Goal: Book appointment/travel/reservation

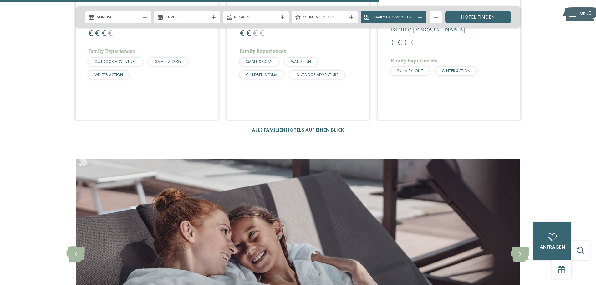
scroll to position [1815, 0]
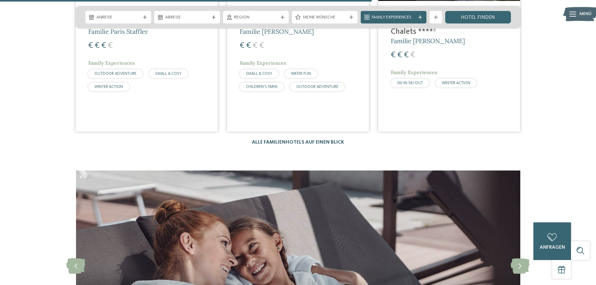
click at [279, 140] on link "Alle Familienhotels auf einen Blick" at bounding box center [298, 142] width 92 height 5
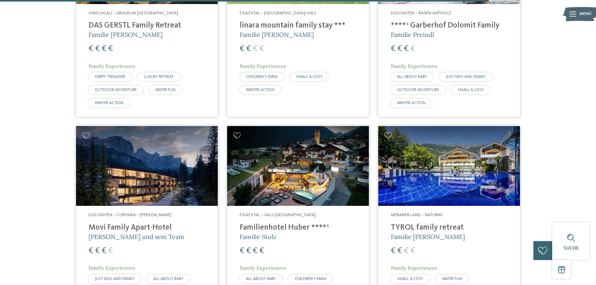
scroll to position [1752, 0]
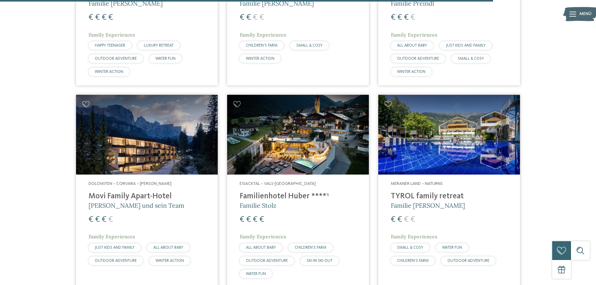
click at [286, 192] on h4 "Familienhotel Huber ****ˢ" at bounding box center [298, 196] width 117 height 9
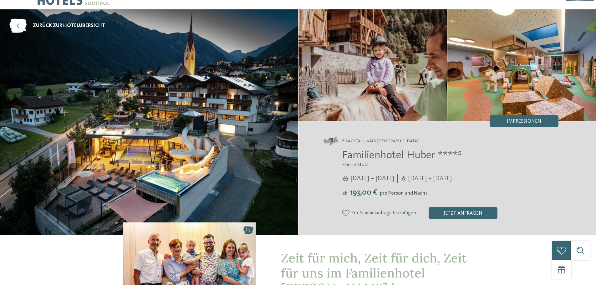
scroll to position [31, 0]
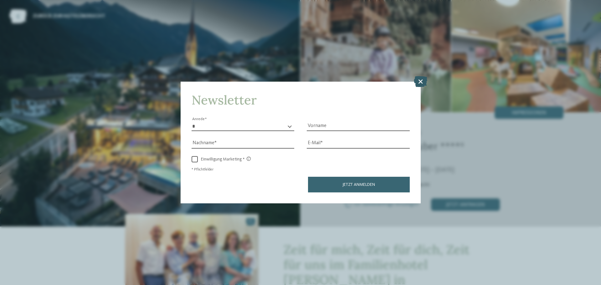
click at [422, 78] on icon at bounding box center [420, 81] width 13 height 11
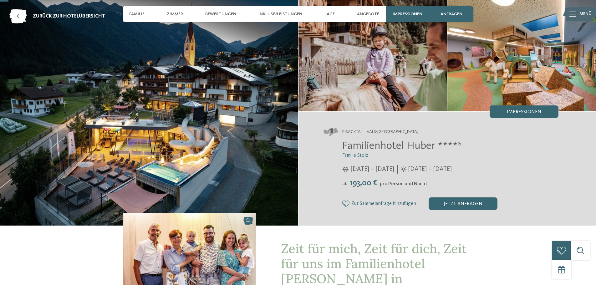
click at [202, 110] on img at bounding box center [149, 113] width 298 height 226
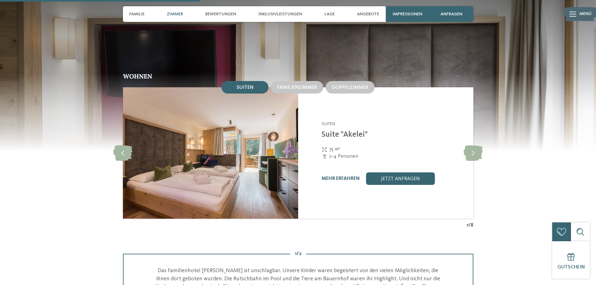
scroll to position [751, 0]
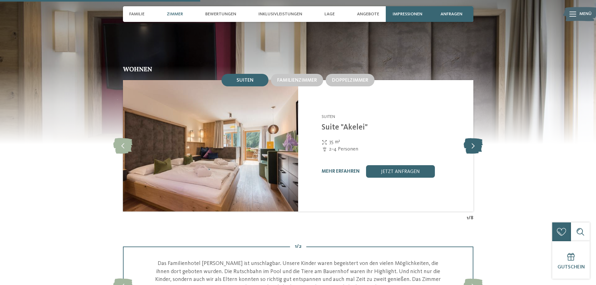
click at [476, 138] on icon at bounding box center [473, 146] width 19 height 16
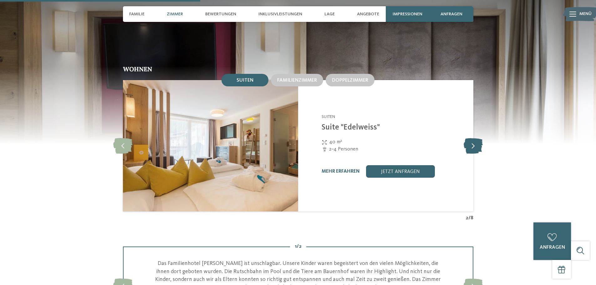
click at [476, 138] on icon at bounding box center [473, 146] width 19 height 16
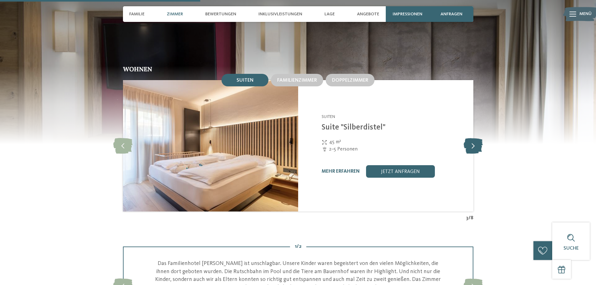
click at [476, 138] on icon at bounding box center [473, 146] width 19 height 16
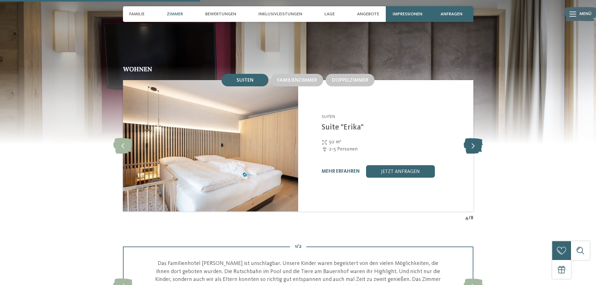
click at [476, 138] on icon at bounding box center [473, 146] width 19 height 16
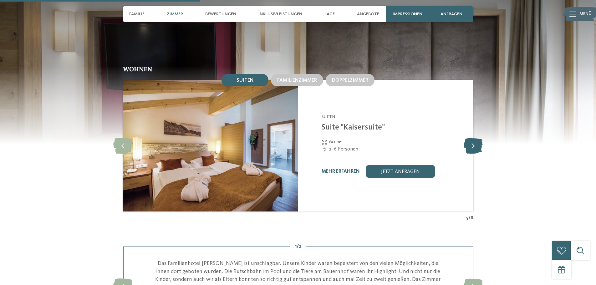
click at [477, 138] on icon at bounding box center [473, 146] width 19 height 16
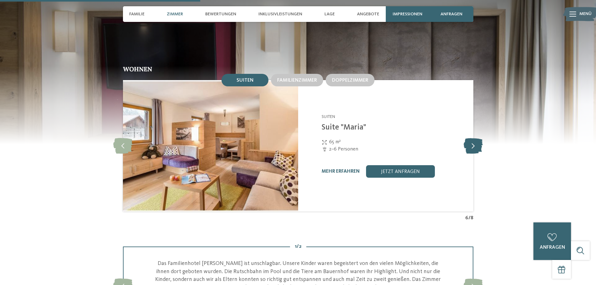
click at [477, 138] on icon at bounding box center [473, 146] width 19 height 16
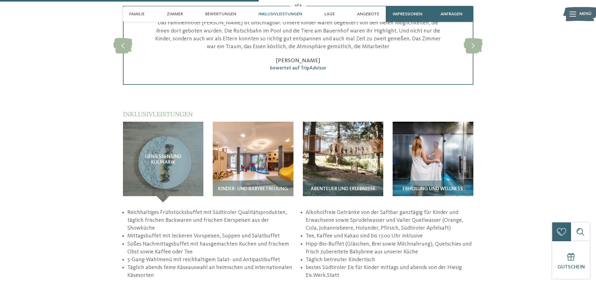
scroll to position [1001, 0]
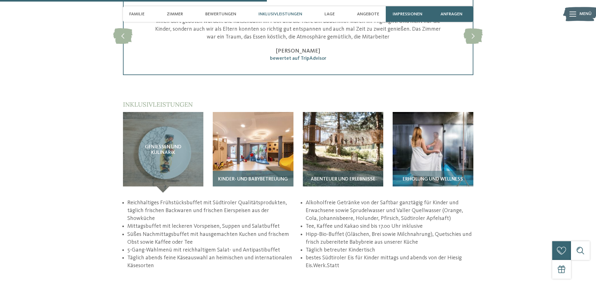
click at [264, 142] on img at bounding box center [253, 152] width 81 height 81
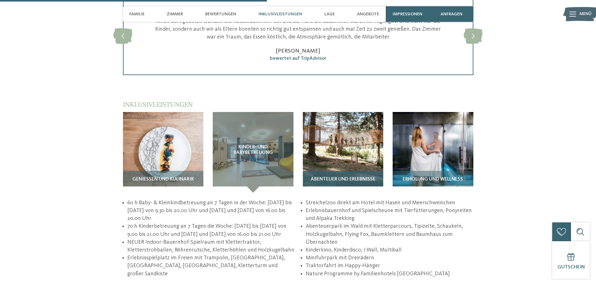
click at [351, 118] on img at bounding box center [343, 152] width 81 height 81
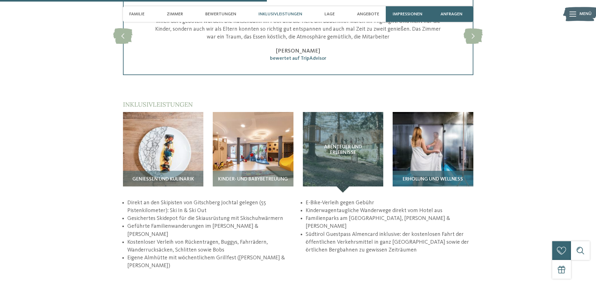
click at [440, 120] on img at bounding box center [433, 152] width 81 height 81
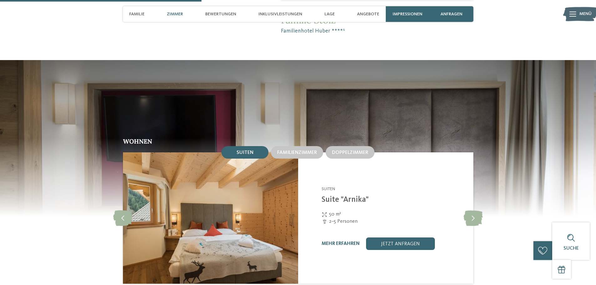
scroll to position [751, 0]
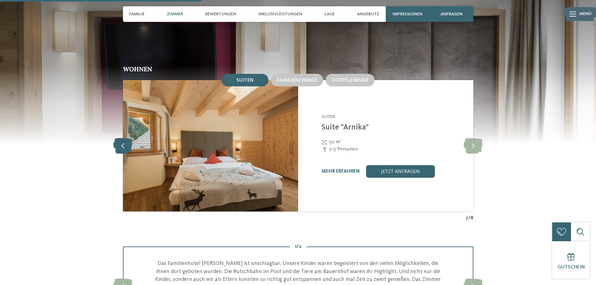
click at [127, 138] on icon at bounding box center [122, 146] width 19 height 16
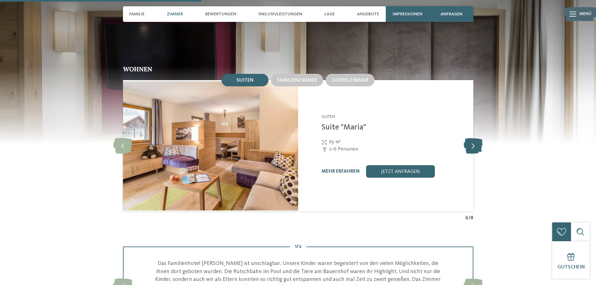
click at [479, 138] on icon at bounding box center [473, 146] width 19 height 16
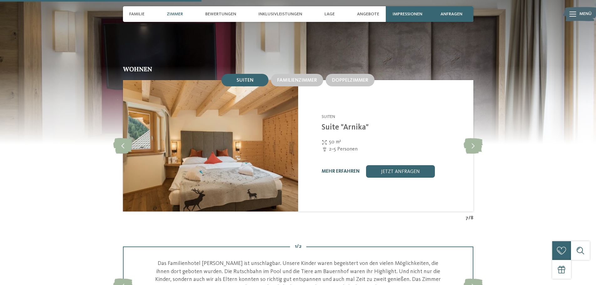
click at [330, 169] on link "mehr erfahren" at bounding box center [341, 171] width 38 height 5
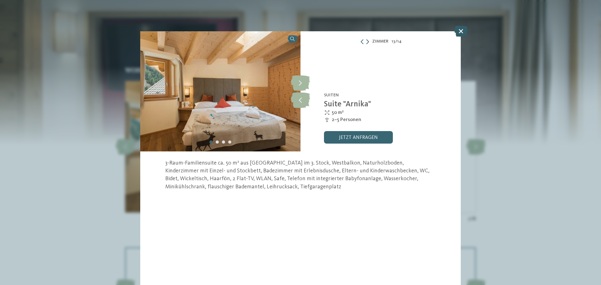
click at [459, 29] on icon at bounding box center [460, 31] width 13 height 11
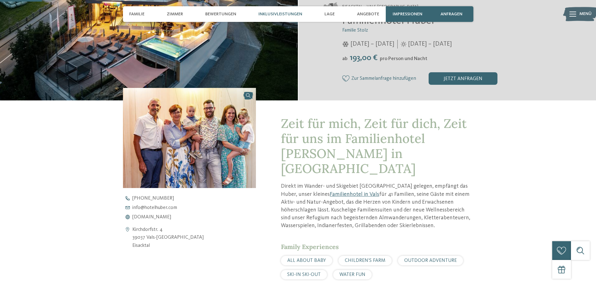
click at [285, 12] on span "Inklusivleistungen" at bounding box center [280, 14] width 44 height 5
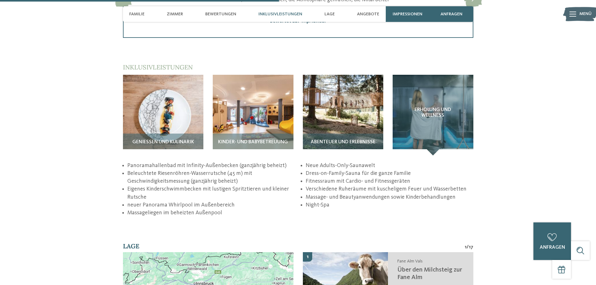
scroll to position [1040, 0]
